Goal: Task Accomplishment & Management: Manage account settings

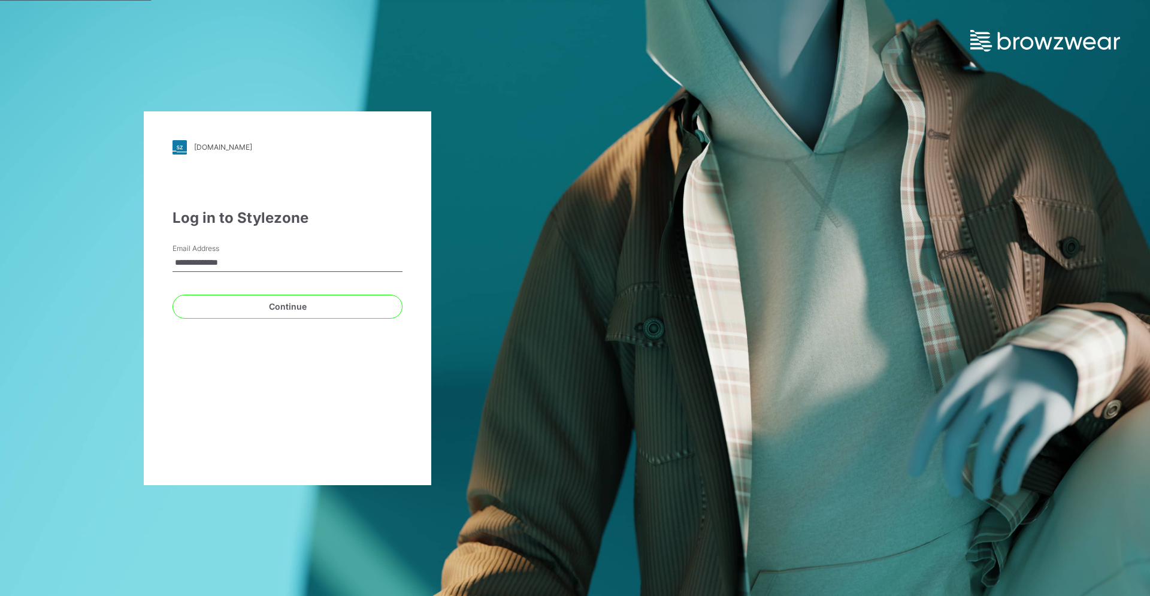
click at [238, 263] on input "**********" at bounding box center [287, 263] width 230 height 18
type input "*"
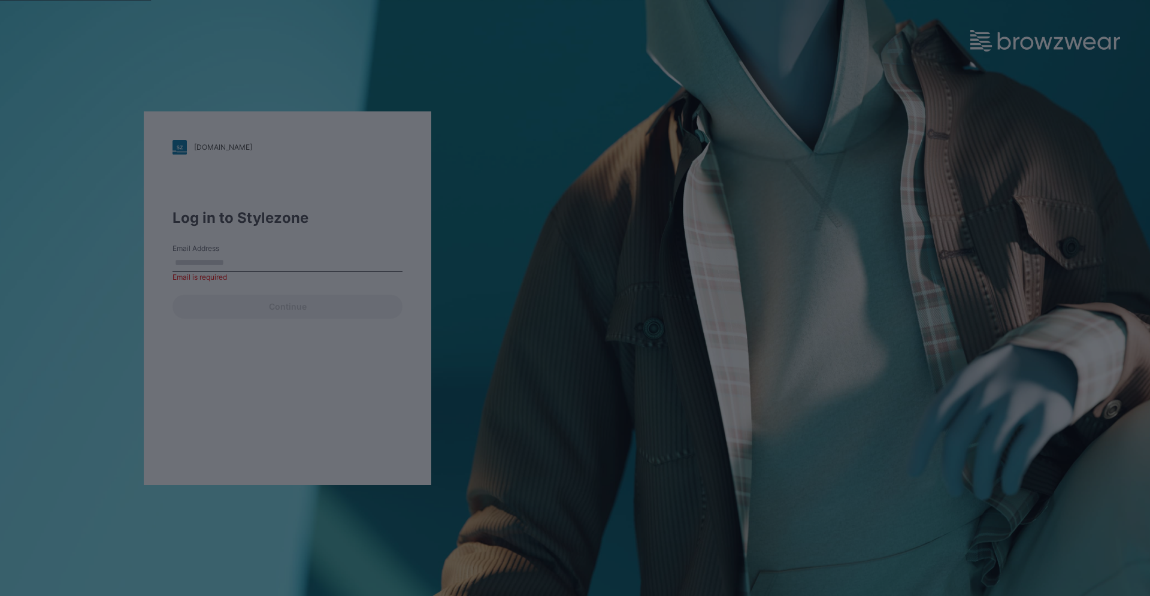
click at [269, 381] on div at bounding box center [575, 298] width 1150 height 596
click at [224, 268] on div at bounding box center [575, 298] width 1150 height 596
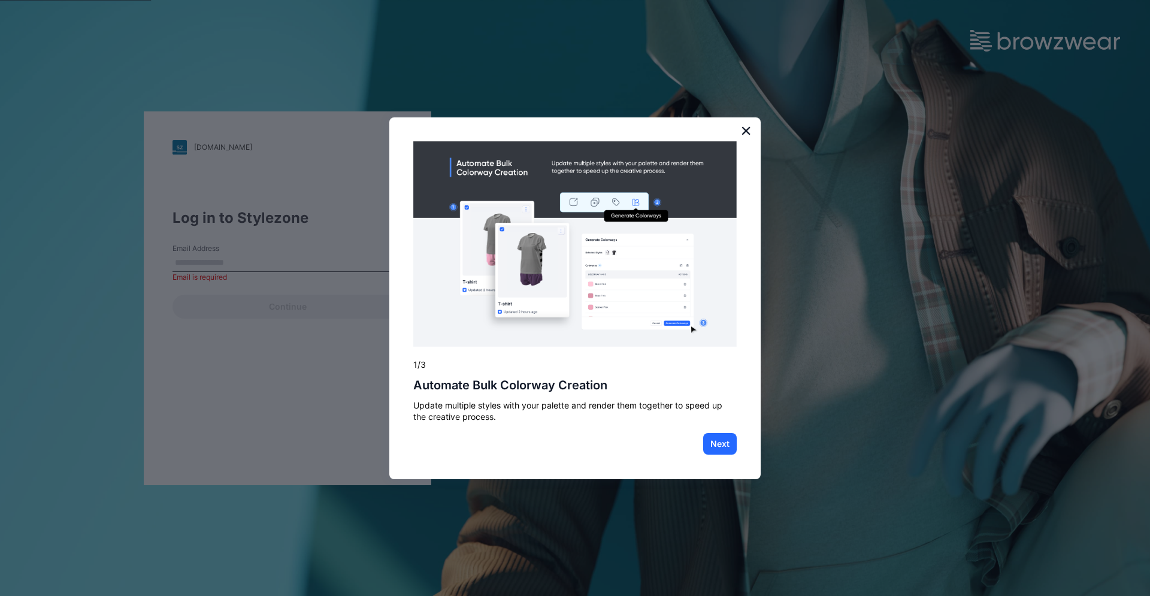
click at [746, 129] on button "×" at bounding box center [745, 130] width 11 height 19
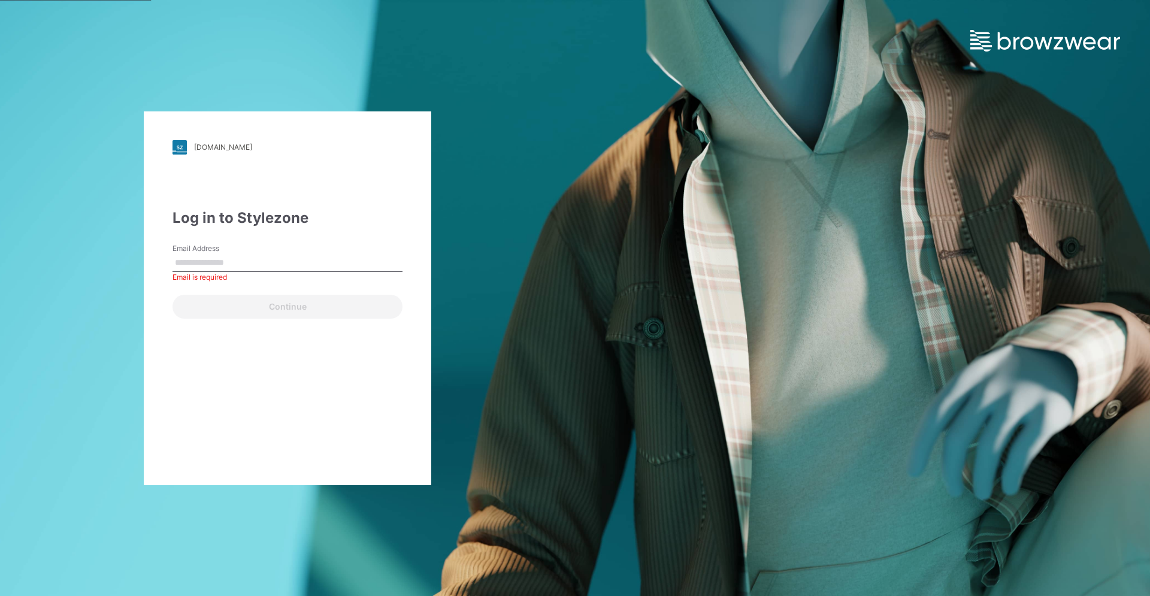
click at [285, 251] on div "Email Address Email is required" at bounding box center [287, 261] width 230 height 36
click at [256, 257] on input "Email Address" at bounding box center [287, 263] width 230 height 18
click at [244, 262] on input "Email Address" at bounding box center [287, 263] width 230 height 18
click at [243, 262] on input "Email Address" at bounding box center [287, 263] width 230 height 18
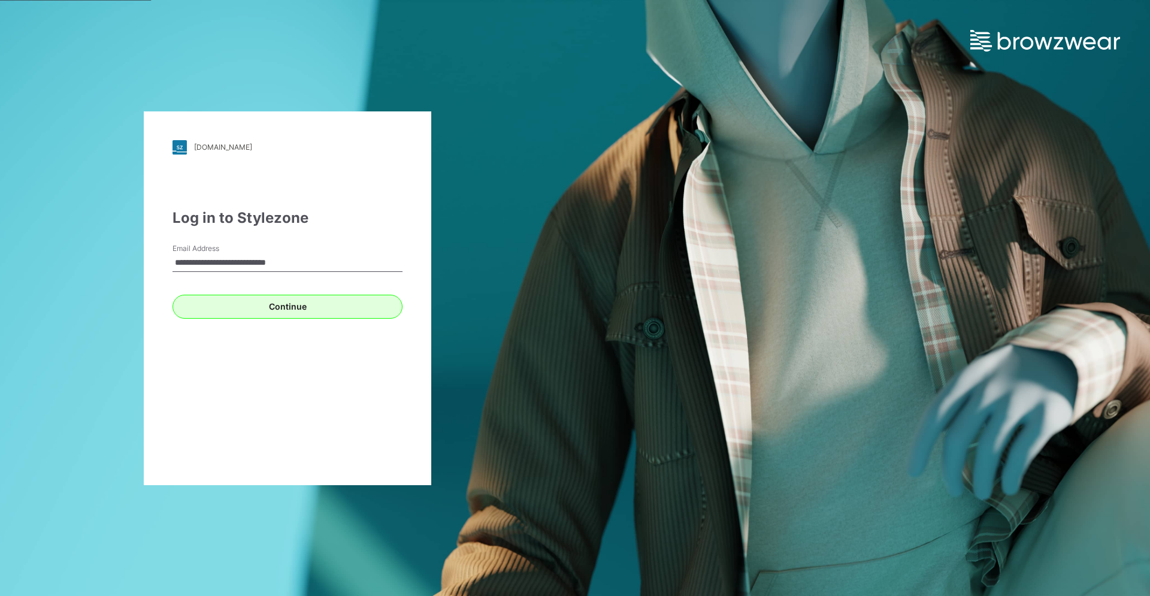
type input "**********"
click at [238, 309] on button "Continue" at bounding box center [287, 307] width 230 height 24
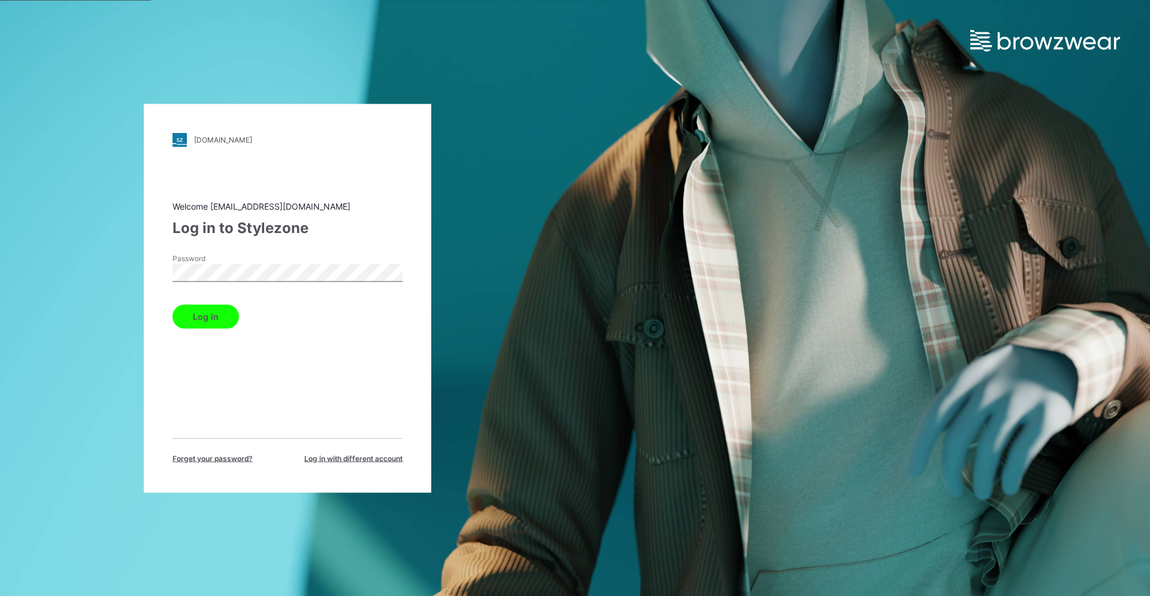
click at [225, 317] on button "Log in" at bounding box center [205, 316] width 66 height 24
click at [227, 312] on button "Log in" at bounding box center [205, 316] width 66 height 24
click at [227, 312] on div "Log in" at bounding box center [287, 313] width 230 height 29
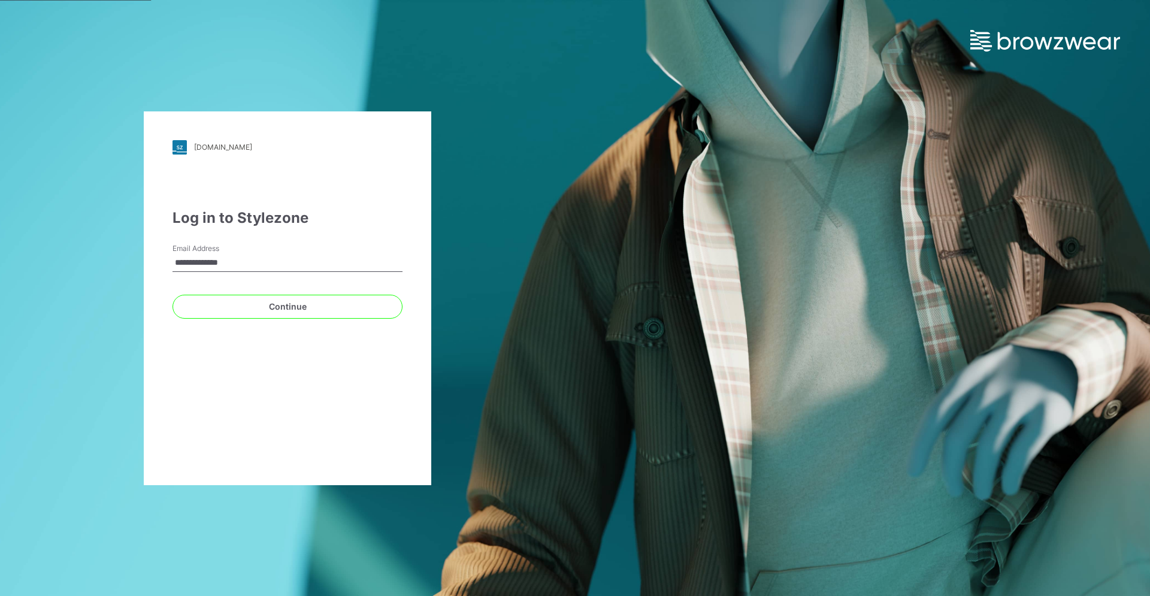
click at [237, 260] on input "**********" at bounding box center [287, 263] width 230 height 18
type input "*"
click at [220, 266] on input "Email Address" at bounding box center [287, 263] width 230 height 18
type input "**********"
click at [229, 304] on button "Continue" at bounding box center [287, 307] width 230 height 24
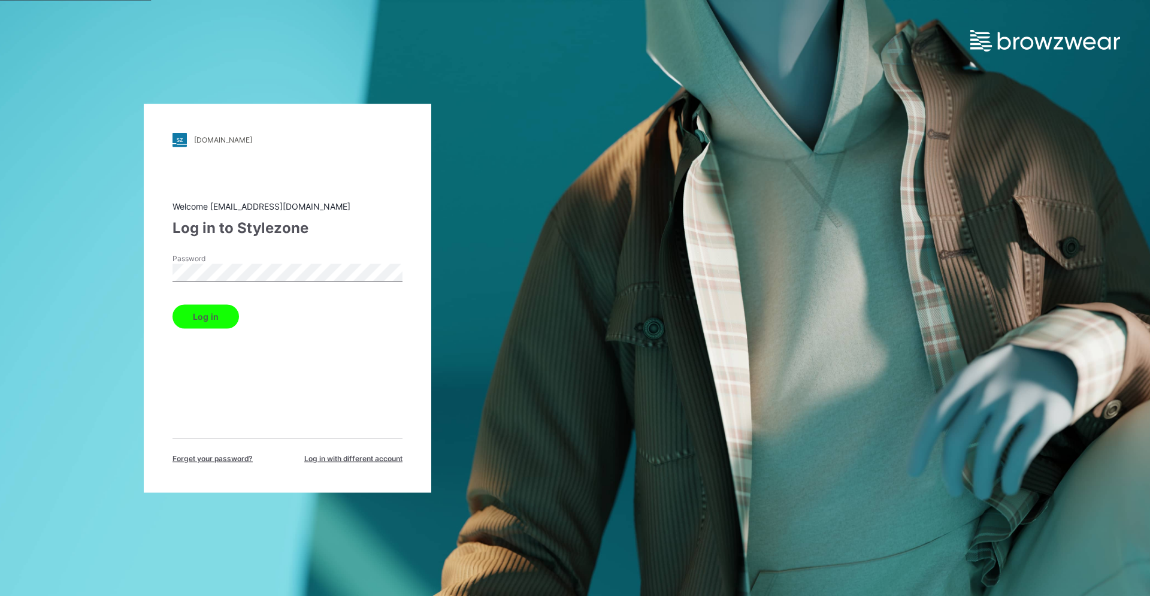
click at [216, 316] on button "Log in" at bounding box center [205, 316] width 66 height 24
click at [216, 318] on button "Log in" at bounding box center [205, 316] width 66 height 24
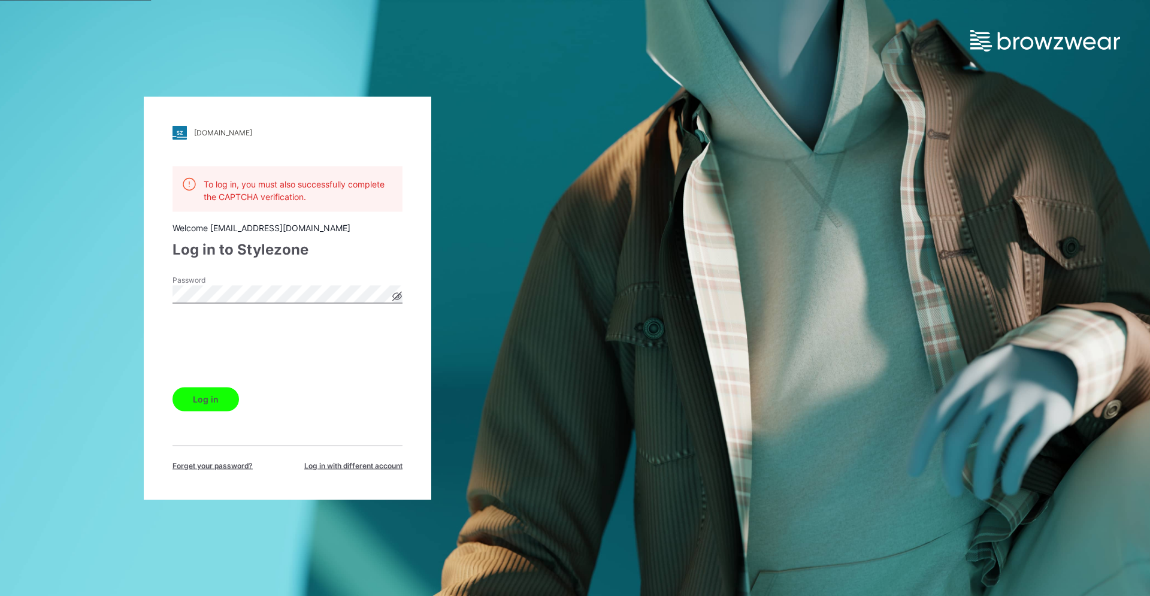
click at [247, 305] on div "Password" at bounding box center [287, 292] width 230 height 36
click at [201, 396] on button "Log in" at bounding box center [205, 399] width 66 height 24
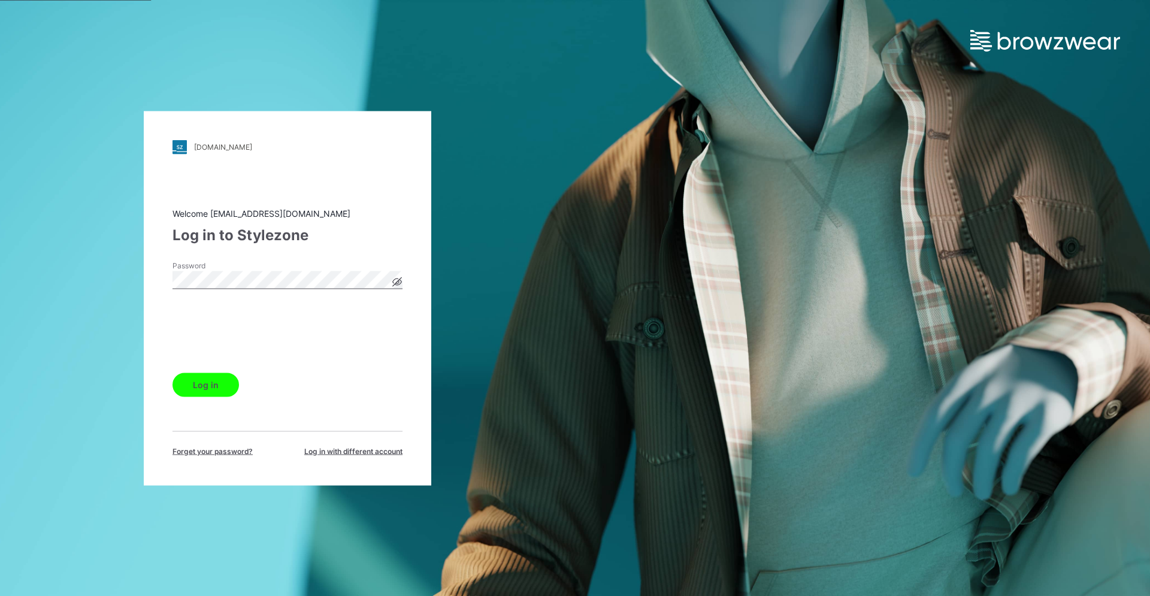
click at [395, 283] on icon at bounding box center [397, 282] width 10 height 10
click at [263, 383] on div "Log in" at bounding box center [287, 382] width 230 height 29
click at [528, 219] on div "[DOMAIN_NAME] Loading... Welcome [EMAIL_ADDRESS][DOMAIN_NAME] Log in to Stylezo…" at bounding box center [287, 298] width 575 height 596
